Goal: Find specific page/section: Find specific page/section

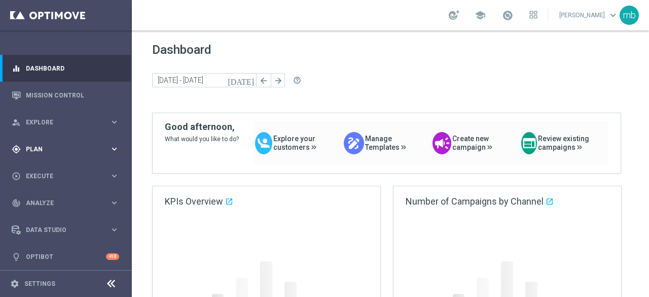
click at [114, 149] on icon "keyboard_arrow_right" at bounding box center [115, 149] width 10 height 10
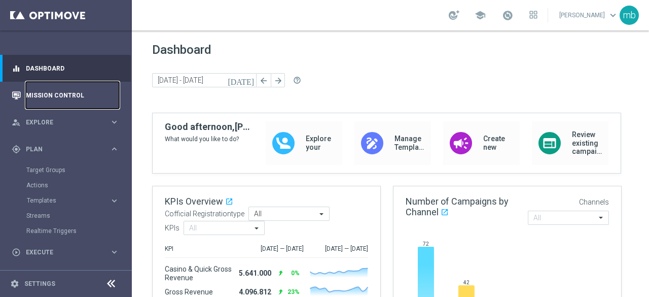
click at [43, 94] on link "Mission Control" at bounding box center [72, 95] width 93 height 27
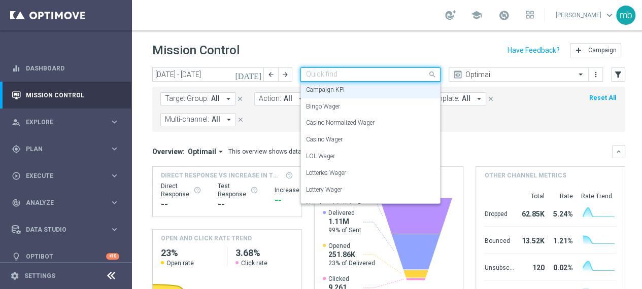
click at [432, 75] on span at bounding box center [433, 74] width 13 height 13
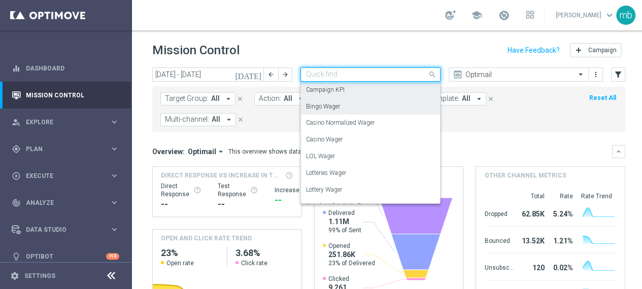
click at [456, 130] on div "Target Group: All arrow_drop_down close Action: All arrow_drop_down close Chann…" at bounding box center [388, 109] width 473 height 45
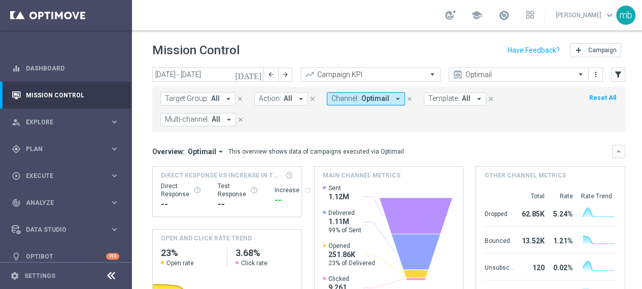
click at [225, 98] on icon "arrow_drop_down" at bounding box center [228, 98] width 9 height 9
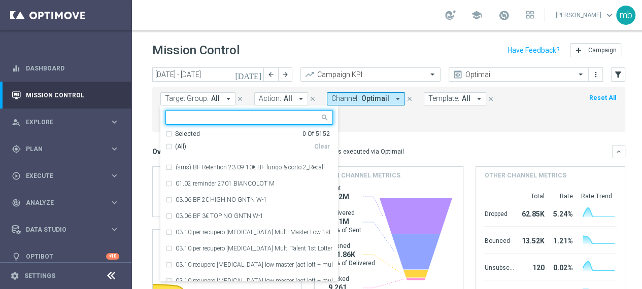
click at [372, 126] on div "Target Group: All arrow_drop_down Selected 0 Of 5152 (All) Clear (sms) BF Reten…" at bounding box center [388, 109] width 473 height 45
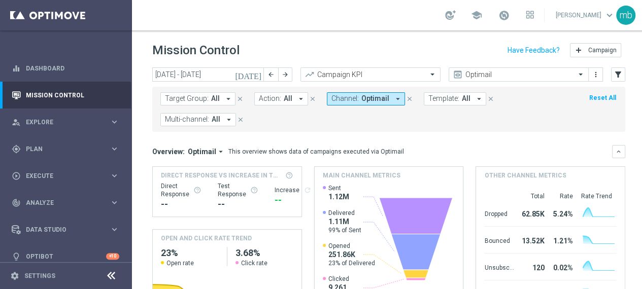
click at [300, 98] on icon "arrow_drop_down" at bounding box center [300, 98] width 9 height 9
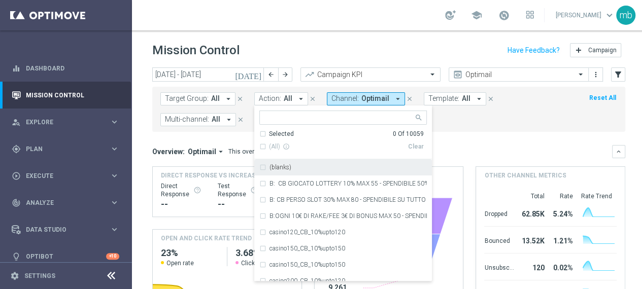
click at [466, 134] on mini-dashboard "Overview: Optimail arrow_drop_down This overview shows data of campaigns execut…" at bounding box center [388, 225] width 473 height 187
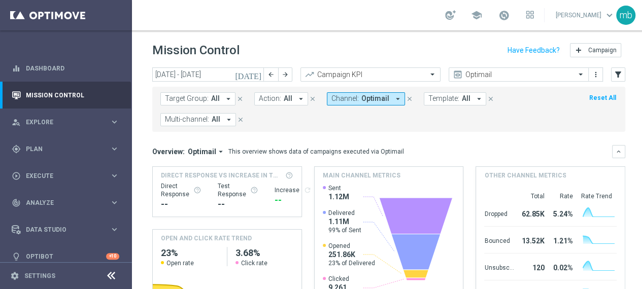
click at [474, 98] on icon "arrow_drop_down" at bounding box center [478, 98] width 9 height 9
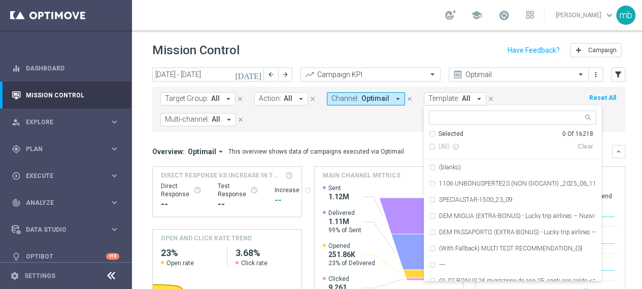
click at [345, 127] on div "Target Group: All arrow_drop_down close Action: All arrow_drop_down close Chann…" at bounding box center [388, 109] width 473 height 45
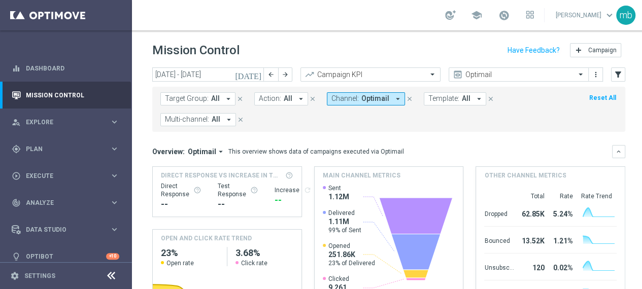
click at [227, 121] on icon "arrow_drop_down" at bounding box center [228, 119] width 9 height 9
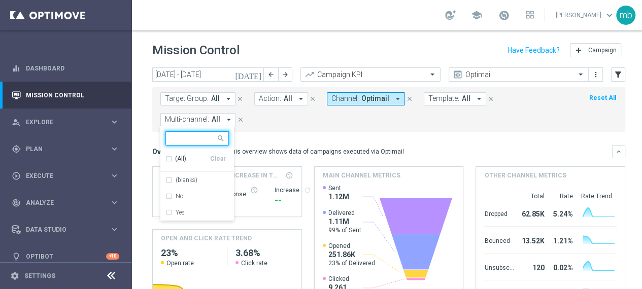
click at [305, 123] on form "Target Group: All arrow_drop_down close Action: All arrow_drop_down close Chann…" at bounding box center [365, 109] width 411 height 34
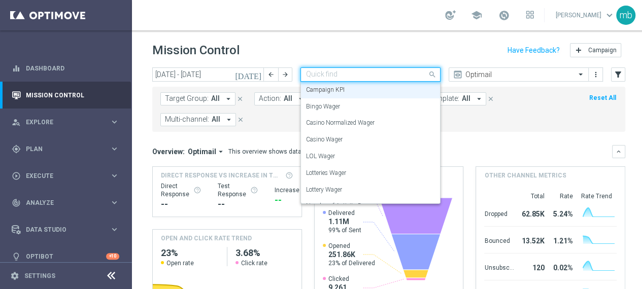
click at [432, 77] on span at bounding box center [433, 74] width 13 height 13
click at [473, 128] on div "Target Group: All arrow_drop_down close Action: All arrow_drop_down close Chann…" at bounding box center [388, 109] width 473 height 45
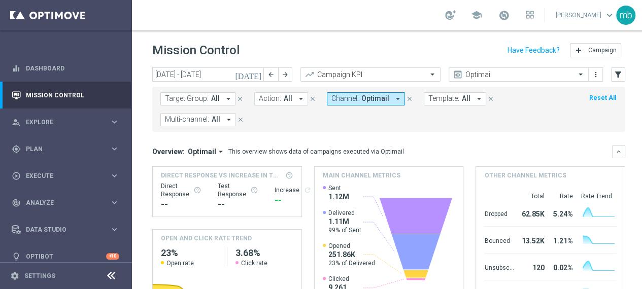
click at [256, 76] on icon "today" at bounding box center [248, 74] width 27 height 9
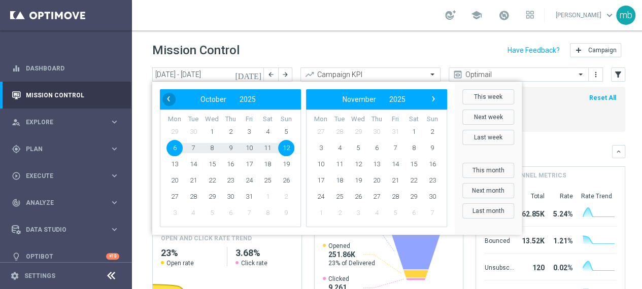
click at [167, 101] on span "‹" at bounding box center [168, 98] width 13 height 13
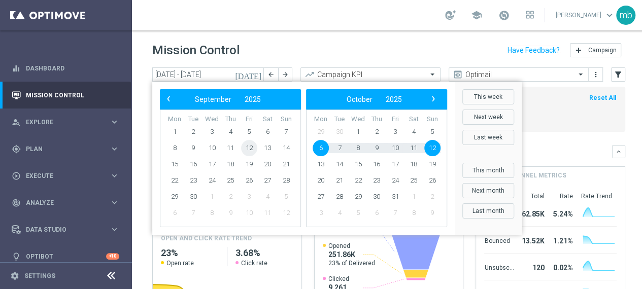
click at [249, 148] on span "12" at bounding box center [249, 148] width 16 height 16
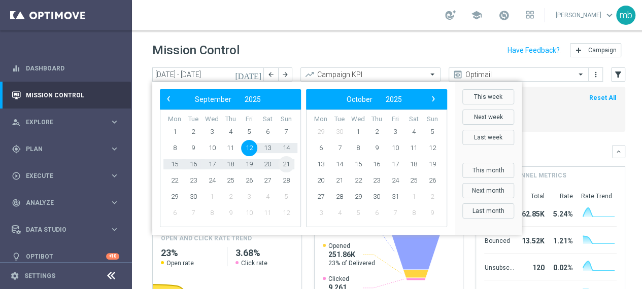
click at [286, 165] on span "21" at bounding box center [286, 164] width 16 height 16
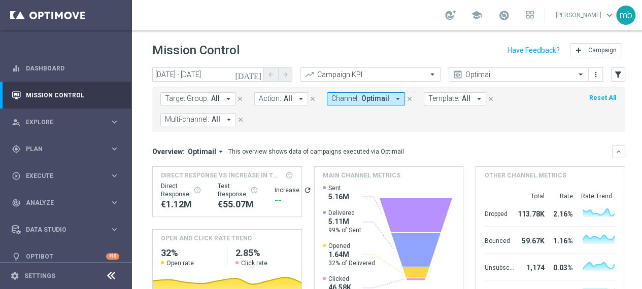
click at [256, 70] on icon "today" at bounding box center [248, 74] width 27 height 9
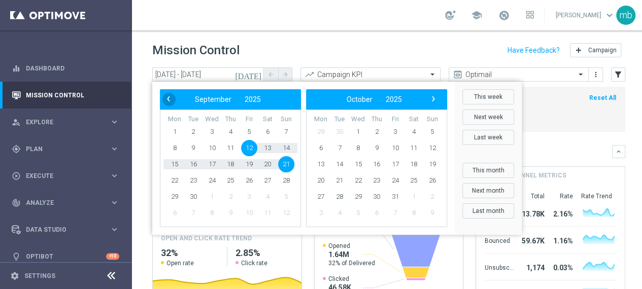
click at [166, 92] on span "‹" at bounding box center [168, 98] width 13 height 13
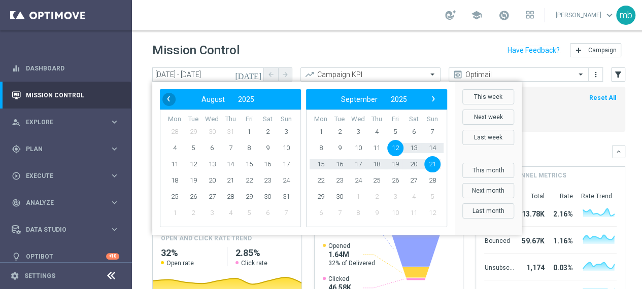
click at [167, 92] on span "‹" at bounding box center [168, 98] width 13 height 13
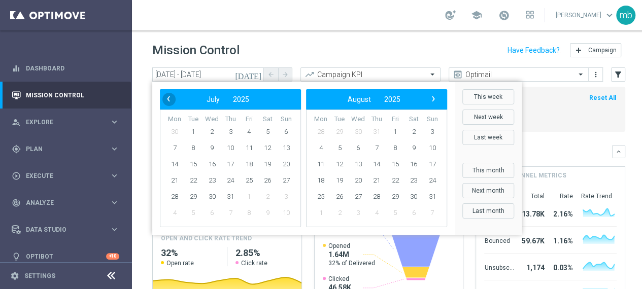
click at [167, 92] on span "‹" at bounding box center [168, 98] width 13 height 13
click at [249, 157] on span "13" at bounding box center [249, 164] width 16 height 16
click at [176, 156] on span "9" at bounding box center [174, 164] width 16 height 16
click at [193, 159] on span "10" at bounding box center [193, 164] width 16 height 16
type input "09 Jun 2025 - 10 Jun 2025"
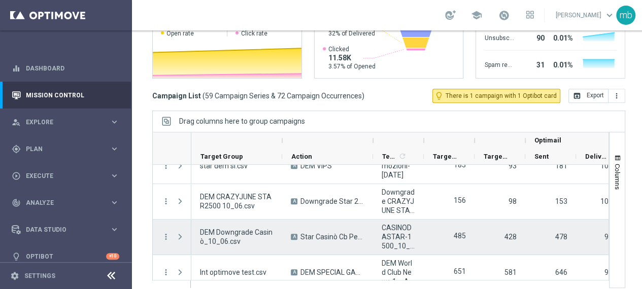
scroll to position [1878, 0]
